Goal: Task Accomplishment & Management: Manage account settings

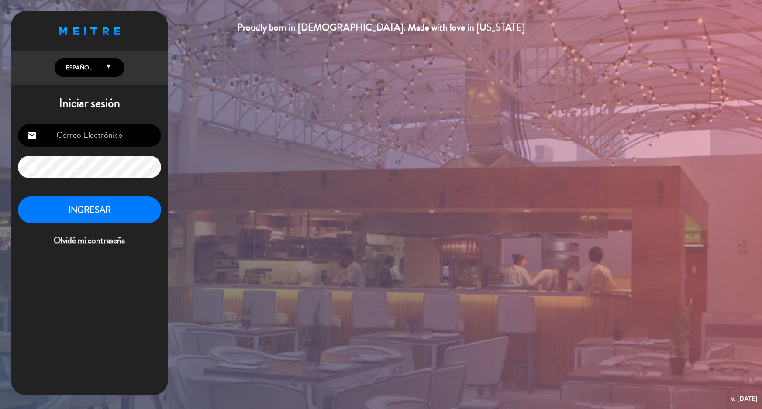
type input "[EMAIL_ADDRESS][DOMAIN_NAME]"
click at [99, 205] on button "INGRESAR" at bounding box center [89, 210] width 143 height 28
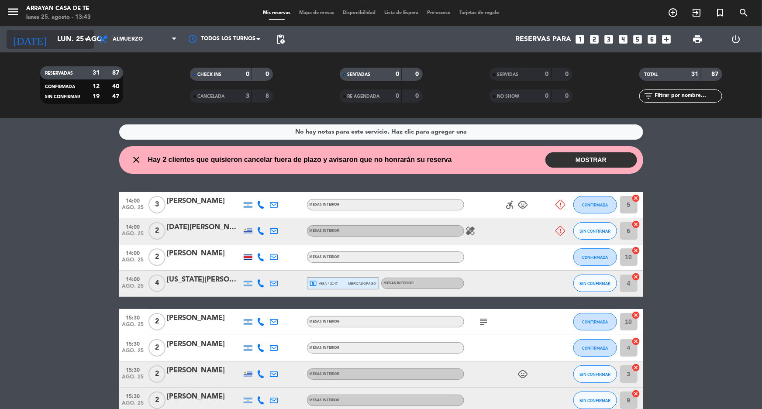
click at [76, 45] on input "lun. 25 ago." at bounding box center [99, 39] width 92 height 17
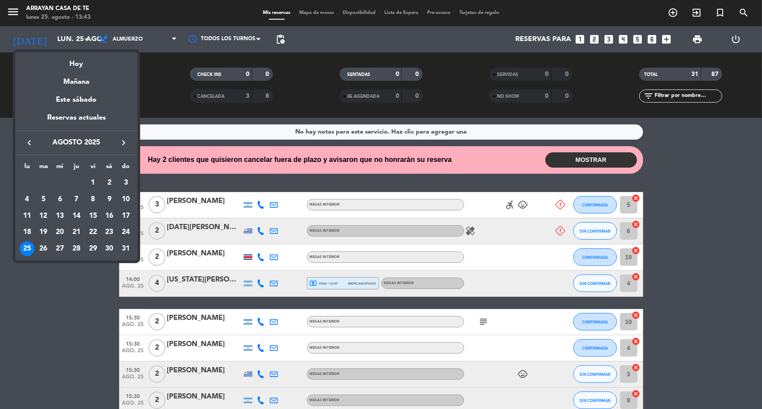
click at [25, 249] on div "25" at bounding box center [27, 248] width 15 height 15
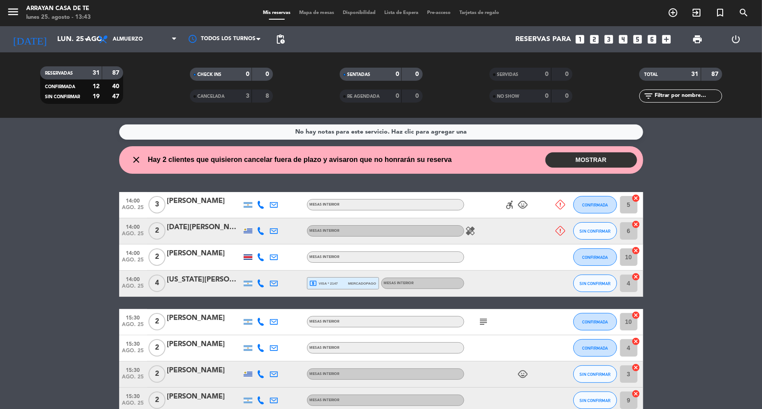
click at [586, 162] on button "MOSTRAR" at bounding box center [591, 159] width 92 height 15
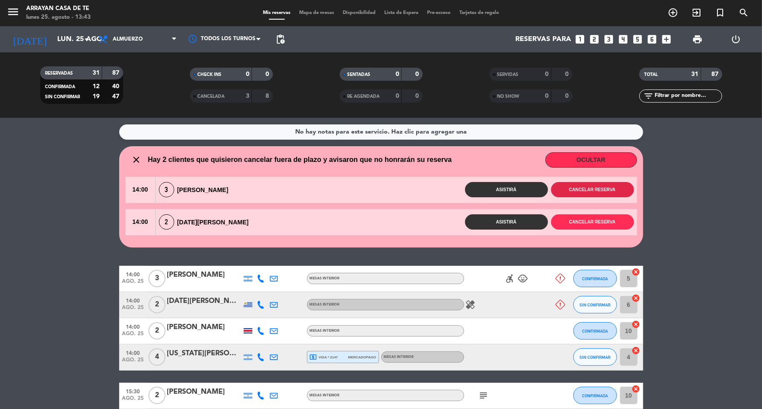
click at [589, 188] on button "Cancelar reserva" at bounding box center [592, 189] width 83 height 15
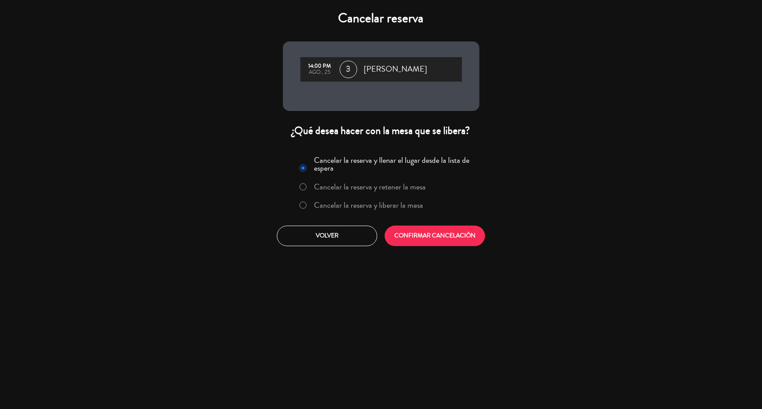
click at [378, 206] on label "Cancelar la reserva y liberar la mesa" at bounding box center [368, 205] width 109 height 8
click at [427, 229] on button "CONFIRMAR CANCELACIÓN" at bounding box center [435, 236] width 100 height 21
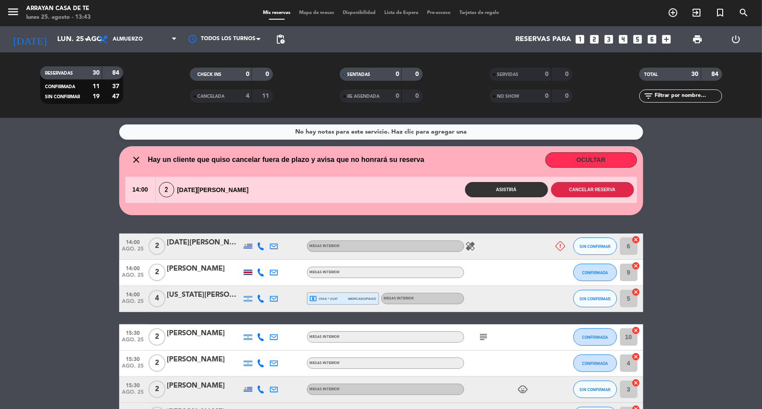
click at [604, 190] on button "Cancelar reserva" at bounding box center [592, 189] width 83 height 15
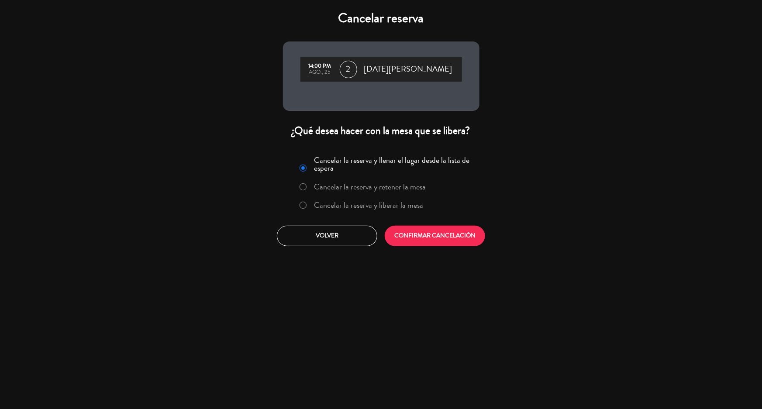
click at [377, 203] on label "Cancelar la reserva y liberar la mesa" at bounding box center [368, 205] width 109 height 8
click at [438, 232] on button "CONFIRMAR CANCELACIÓN" at bounding box center [435, 236] width 100 height 21
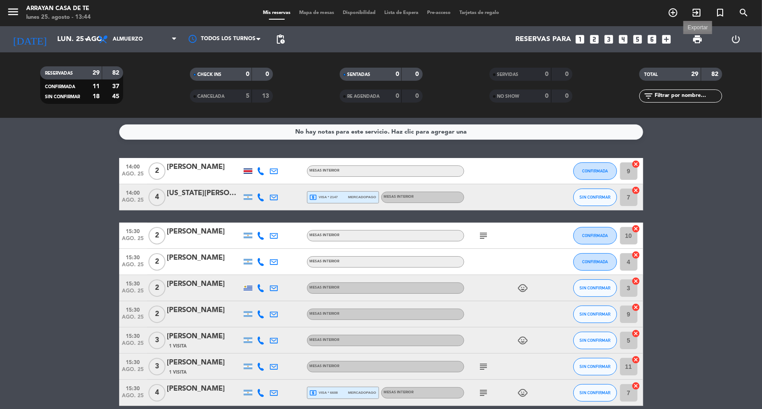
click at [697, 40] on span "print" at bounding box center [697, 39] width 10 height 10
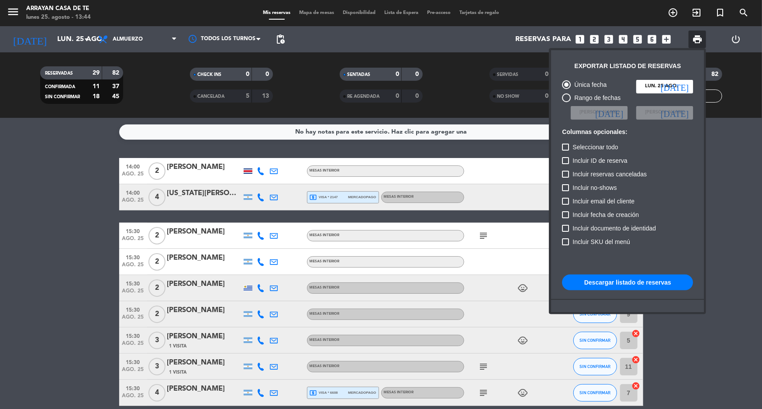
click at [617, 285] on button "Descargar listado de reservas" at bounding box center [627, 283] width 131 height 16
